Goal: Task Accomplishment & Management: Use online tool/utility

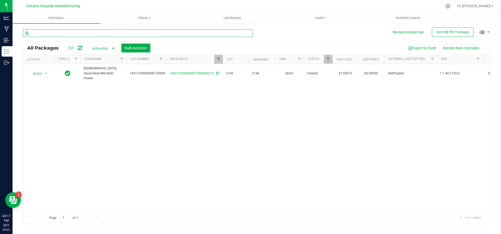
click at [129, 31] on input "text" at bounding box center [138, 33] width 230 height 8
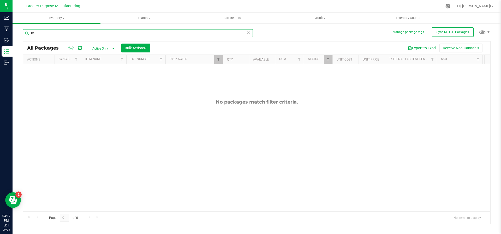
type input "B"
click at [203, 53] on div "All Packages Active Only Active Only Lab Samples Locked All External Internal B…" at bounding box center [257, 48] width 468 height 13
click at [203, 59] on th "Package ID" at bounding box center [194, 59] width 57 height 9
click at [201, 48] on div "Export to Excel Receive Non-Cannabis" at bounding box center [320, 48] width 332 height 9
drag, startPoint x: 99, startPoint y: 36, endPoint x: 23, endPoint y: 39, distance: 76.1
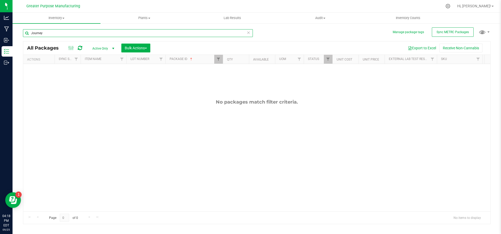
click at [23, 39] on div "Manage package tags Sync METRC Packages Journey All Packages Active Only Active…" at bounding box center [257, 102] width 489 height 159
type input "6799"
click at [218, 60] on span "Filter" at bounding box center [219, 59] width 4 height 4
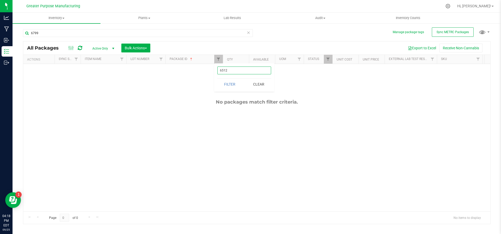
drag, startPoint x: 230, startPoint y: 72, endPoint x: 216, endPoint y: 74, distance: 14.8
click at [216, 74] on div "6512 Filter Clear" at bounding box center [244, 77] width 60 height 28
type input "6799"
click at [218, 79] on button "Filter" at bounding box center [230, 84] width 25 height 11
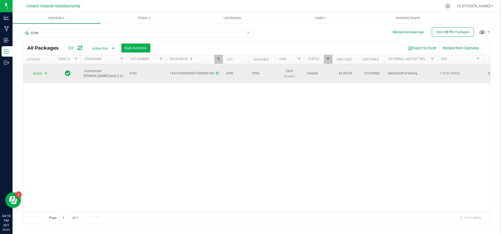
click at [45, 72] on span "select" at bounding box center [46, 74] width 4 height 4
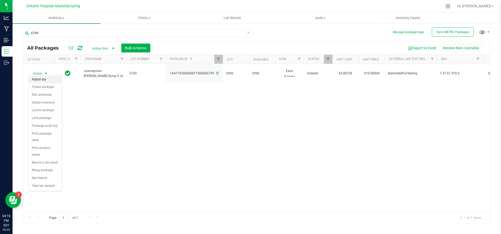
click at [46, 80] on li "Adjust qty" at bounding box center [45, 80] width 33 height 8
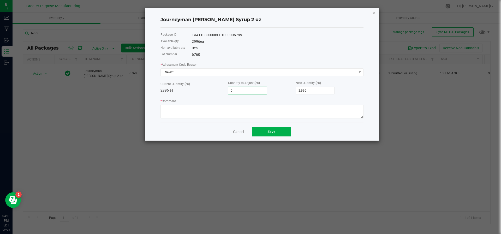
click at [236, 91] on input "0" at bounding box center [248, 90] width 38 height 7
type input "2"
type input "2,998"
type input "29"
type input "3,025"
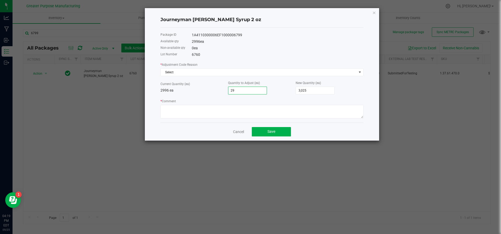
type input "295"
type input "3,291"
type input "2952"
type input "5,948"
drag, startPoint x: 255, startPoint y: 89, endPoint x: 224, endPoint y: 89, distance: 31.6
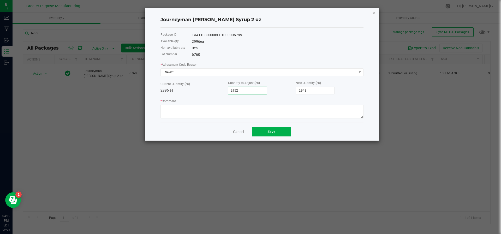
click at [224, 89] on div "Current Quantity (ea) 2996 ea Quantity to Adjust (ea) 2952 New Quantity (ea) 5,…" at bounding box center [262, 87] width 203 height 14
type input "2,996"
type input "2996"
type input "-2,994"
type input "2"
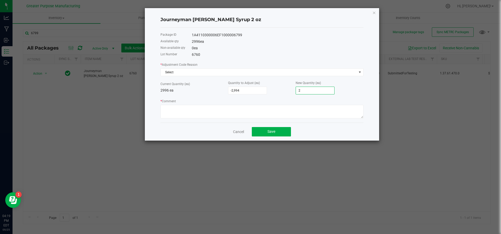
type input "-2,967"
type input "29"
type input "-2,701"
type input "295"
type input "-44"
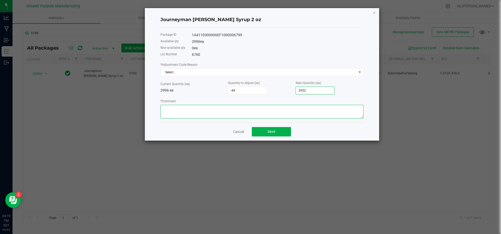
type input "2,952"
click at [258, 113] on textarea "* Comment" at bounding box center [262, 112] width 203 height 14
type textarea "Adjusted during final packaging. JS/NS"
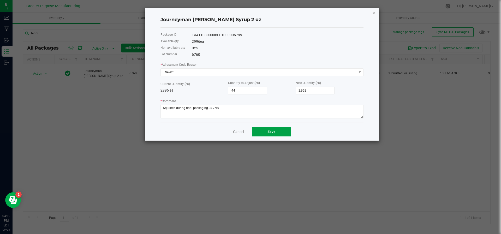
click at [268, 130] on span "Save" at bounding box center [272, 132] width 8 height 4
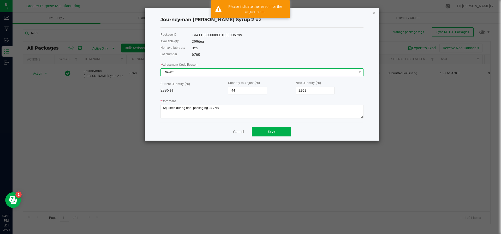
click at [223, 74] on span "Select" at bounding box center [259, 72] width 196 height 7
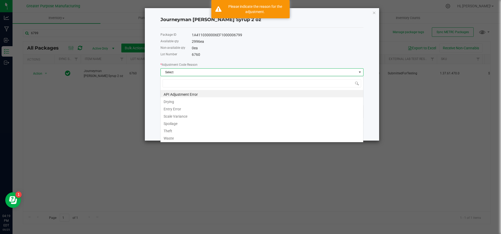
scroll to position [8, 203]
click at [213, 107] on li "Entry Error" at bounding box center [262, 108] width 203 height 7
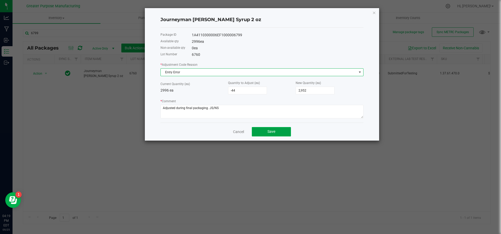
click at [265, 136] on button "Save" at bounding box center [271, 131] width 39 height 9
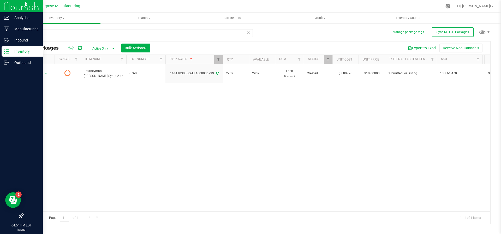
click at [13, 48] on p "Inventory" at bounding box center [24, 51] width 31 height 6
click at [23, 32] on p "Manufacturing" at bounding box center [24, 29] width 31 height 6
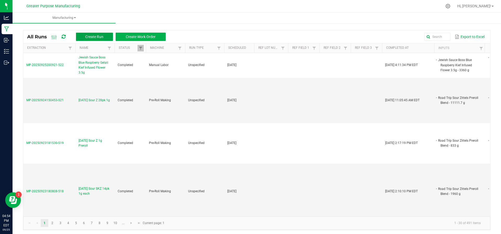
click at [95, 33] on button "Create Run" at bounding box center [94, 37] width 37 height 8
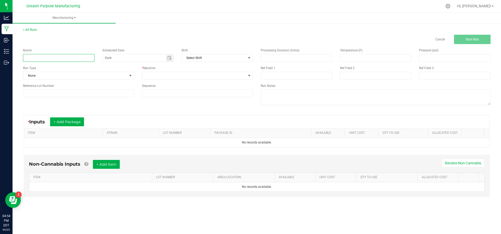
click at [60, 59] on input at bounding box center [59, 58] width 72 height 8
type input "H"
click at [39, 58] on input "Journey Man" at bounding box center [59, 58] width 72 height 8
click at [50, 57] on input "Journeyman" at bounding box center [59, 58] width 72 height 8
type input "Journeyman MCT/Distillate Blend"
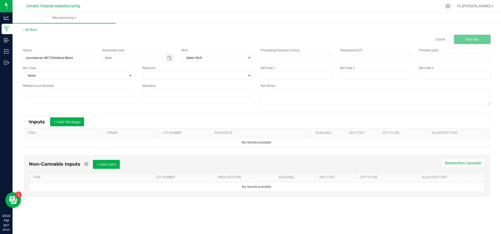
click at [168, 65] on div "Name Journeyman MCT/Distillate Blend Scheduled Date Shift Select Shift Run Type…" at bounding box center [138, 72] width 238 height 57
click at [172, 60] on span "Toggle calendar" at bounding box center [170, 57] width 8 height 7
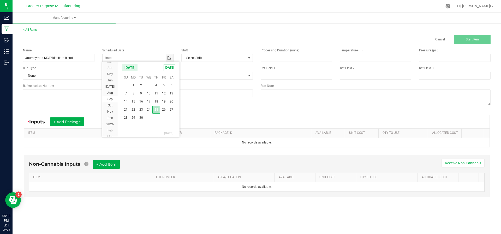
click at [153, 112] on span "25" at bounding box center [157, 110] width 8 height 8
type input "[DATE]"
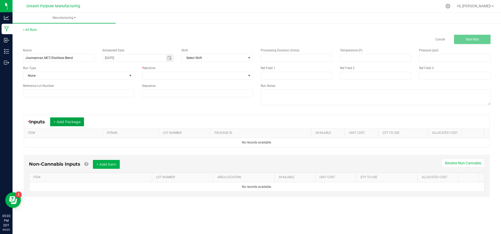
click at [78, 122] on button "+ Add Package" at bounding box center [67, 122] width 34 height 9
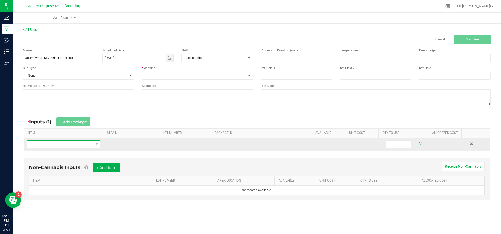
click at [67, 143] on span "NO DATA FOUND" at bounding box center [60, 144] width 66 height 7
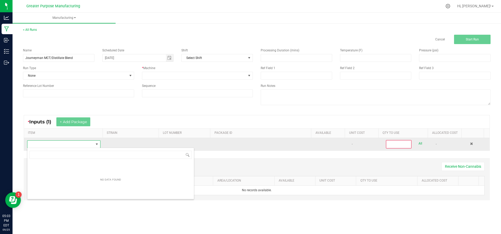
scroll to position [8, 71]
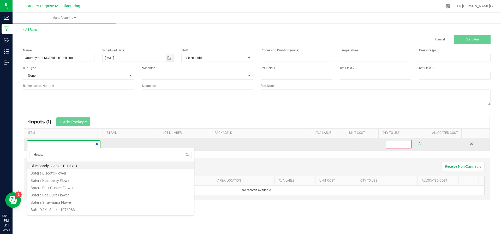
type input "Greater"
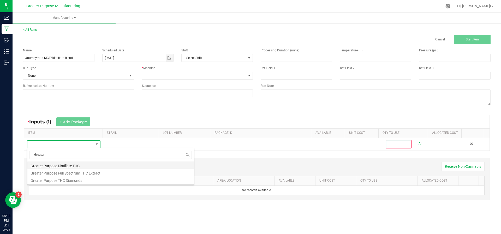
click at [57, 165] on li "Greater Purpose Distillate THC" at bounding box center [110, 165] width 167 height 7
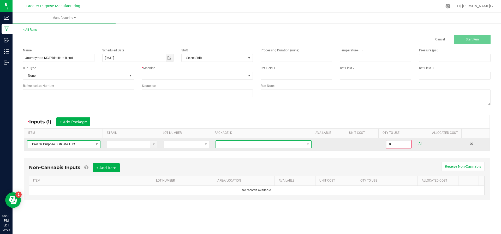
click at [230, 148] on span at bounding box center [264, 145] width 96 height 8
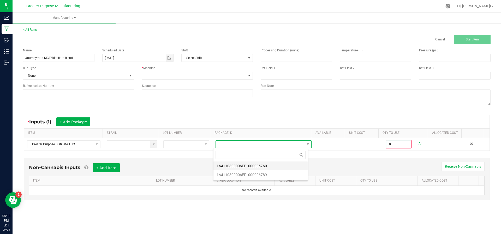
click at [227, 167] on li "1A4110300006EF1000006760" at bounding box center [261, 166] width 94 height 9
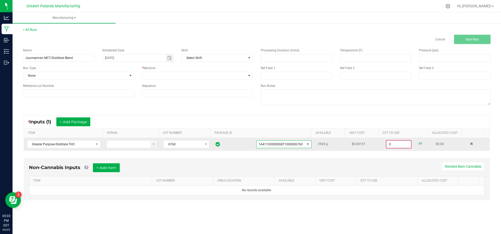
click at [399, 144] on input "0" at bounding box center [399, 144] width 25 height 7
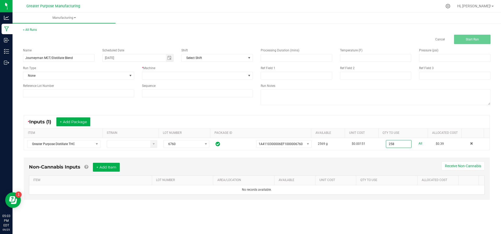
type input "258.0000 g"
click at [369, 171] on div "Non-Cannabis Inputs + Add Item Receive Non-Cannabis" at bounding box center [257, 169] width 456 height 13
click at [106, 163] on button "+ Add Item" at bounding box center [106, 167] width 27 height 9
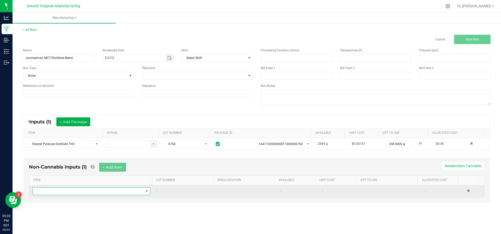
click at [108, 191] on span "NO DATA FOUND" at bounding box center [88, 191] width 111 height 7
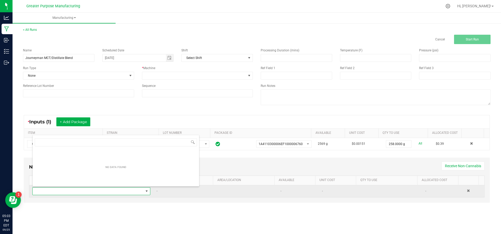
scroll to position [8, 115]
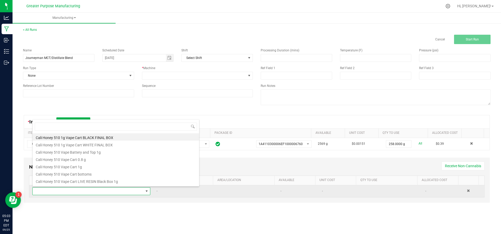
click at [108, 191] on span at bounding box center [88, 191] width 111 height 7
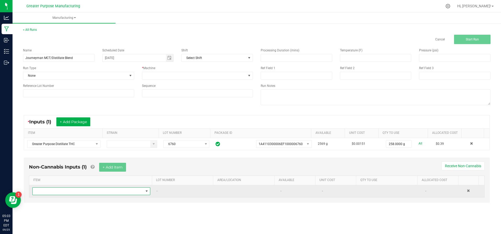
click at [108, 191] on span "NO DATA FOUND" at bounding box center [88, 191] width 111 height 7
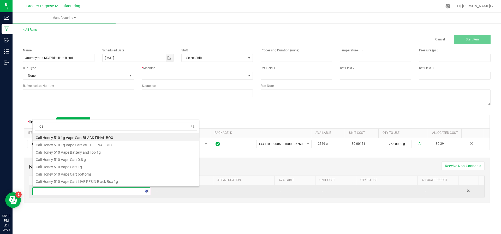
type input "CBN"
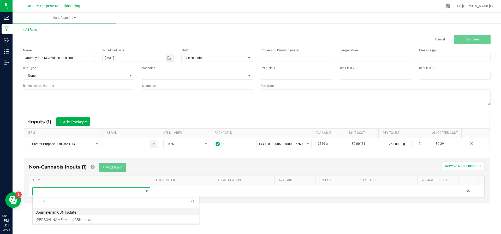
click at [98, 211] on li "Journeyman CBN Isolate" at bounding box center [116, 211] width 167 height 7
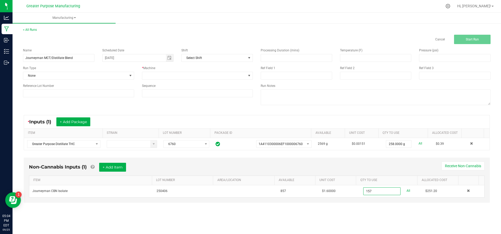
type input "157.0000 g"
click at [302, 215] on div "< All Runs Cancel Start Run Name Journeyman MCT/Distillate Blend Scheduled Date…" at bounding box center [257, 120] width 489 height 196
click at [111, 169] on button "+ Add Item" at bounding box center [112, 167] width 27 height 9
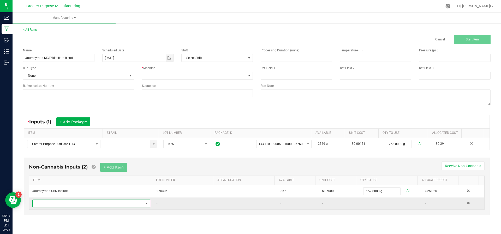
click at [109, 204] on span "NO DATA FOUND" at bounding box center [88, 203] width 111 height 7
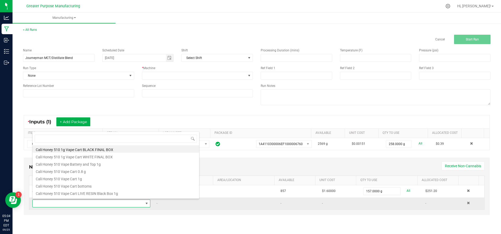
scroll to position [8, 115]
type input "MCT"
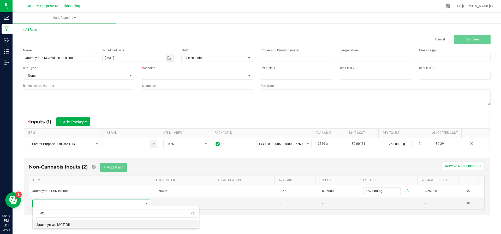
click at [96, 227] on li "Journeyman MCT Oil" at bounding box center [116, 223] width 167 height 7
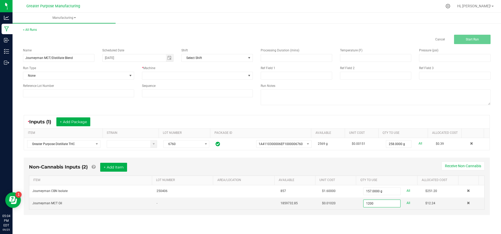
type input "1200.0000 g"
click at [356, 219] on div "Non-Cannabis Inputs (2) + Add Item Receive Non-Cannabis ITEM LOT NUMBER AREA/LO…" at bounding box center [257, 190] width 476 height 70
click at [245, 77] on span at bounding box center [194, 75] width 104 height 7
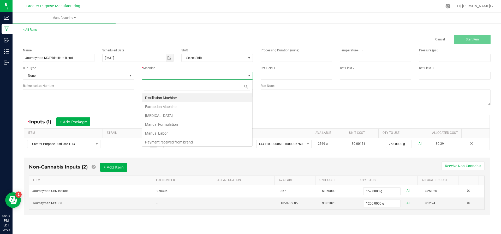
scroll to position [8, 111]
click at [213, 120] on li "Manual Formulation" at bounding box center [197, 124] width 110 height 9
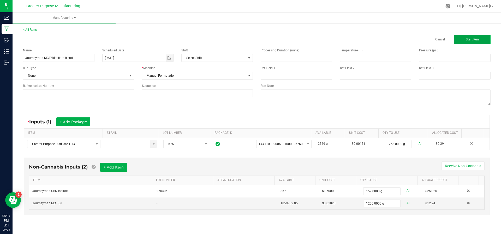
click at [469, 41] on span "Start Run" at bounding box center [472, 40] width 13 height 4
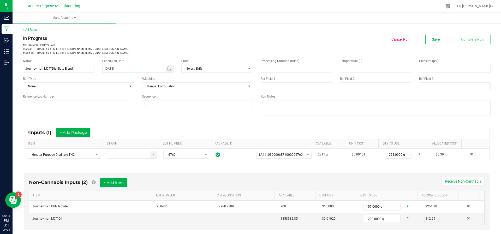
scroll to position [101, 0]
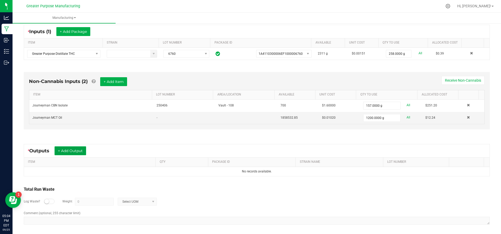
click at [83, 148] on button "+ Add Output" at bounding box center [71, 151] width 32 height 9
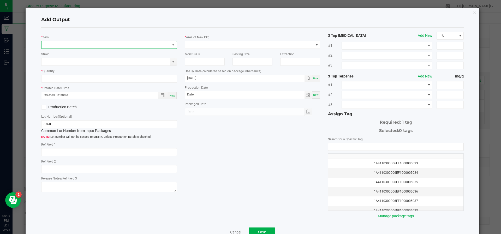
click at [97, 45] on span "NO DATA FOUND" at bounding box center [106, 44] width 129 height 7
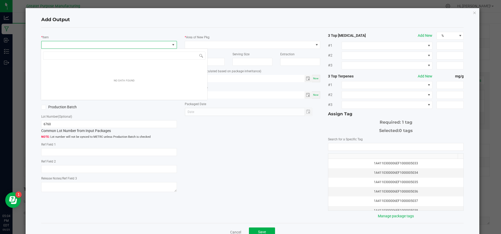
scroll to position [8, 134]
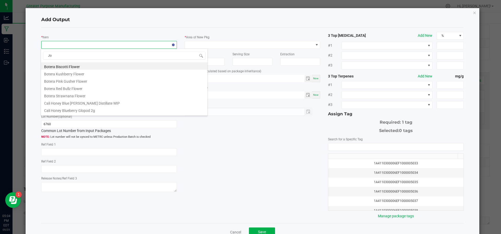
type input "Jou"
click at [89, 78] on li "Journey Man Distillate MCT Blend" at bounding box center [124, 80] width 167 height 7
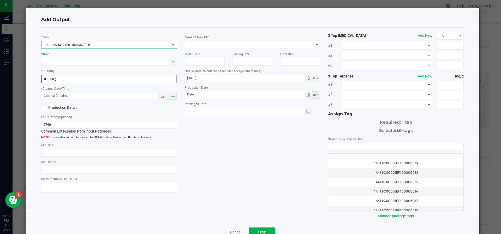
type input "0"
click at [89, 78] on input "0" at bounding box center [109, 78] width 135 height 7
type input "1"
type input "1800.0000 g"
click at [173, 95] on div "Now" at bounding box center [172, 95] width 8 height 7
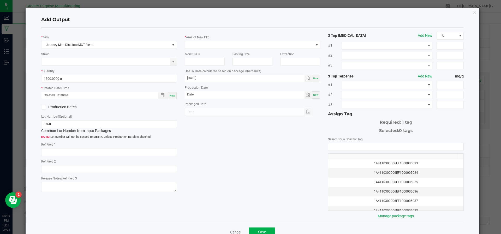
type input "[DATE] 5:04 PM"
type input "[DATE]"
click at [227, 45] on span at bounding box center [249, 44] width 129 height 7
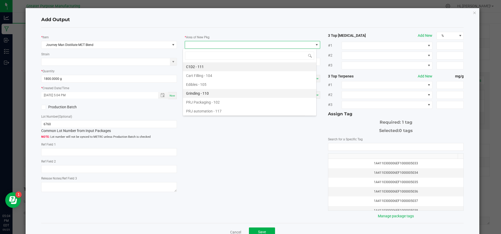
scroll to position [35, 0]
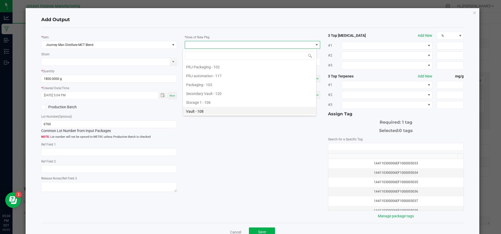
click at [212, 112] on li "Vault - 108" at bounding box center [249, 111] width 133 height 9
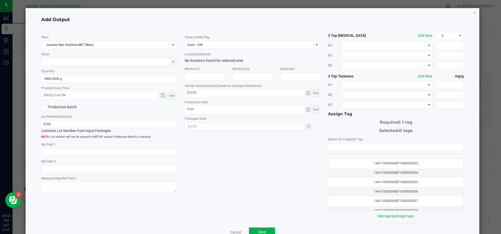
click at [315, 105] on div "Production Date Now" at bounding box center [253, 107] width 136 height 14
click at [315, 108] on span "Now" at bounding box center [315, 109] width 5 height 3
type input "[DATE]"
click at [343, 147] on input "NO DATA FOUND" at bounding box center [396, 146] width 135 height 7
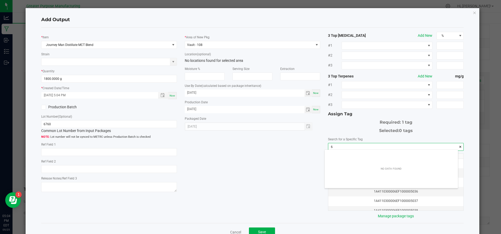
scroll to position [7, 134]
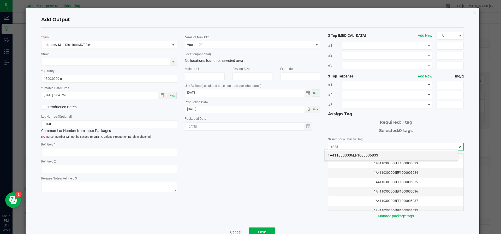
click at [338, 153] on li "1A4110300006EF1000006833" at bounding box center [391, 155] width 133 height 9
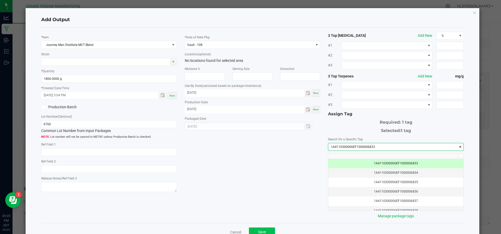
type input "1A4110300006EF1000006833"
click at [262, 230] on span "Save" at bounding box center [262, 232] width 8 height 4
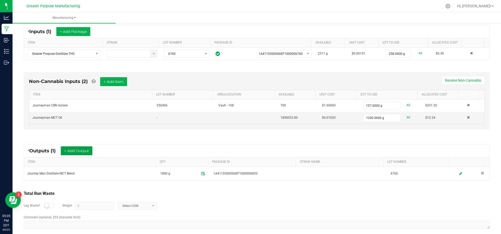
scroll to position [0, 0]
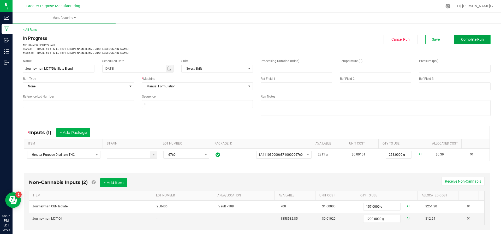
click at [459, 42] on button "Complete Run" at bounding box center [472, 39] width 37 height 9
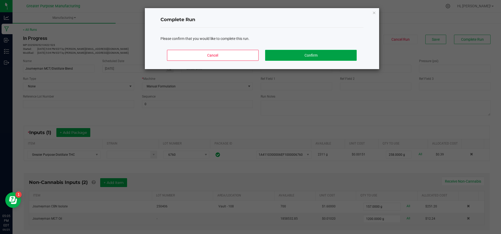
click at [347, 53] on button "Confirm" at bounding box center [310, 55] width 91 height 11
